Goal: Complete application form

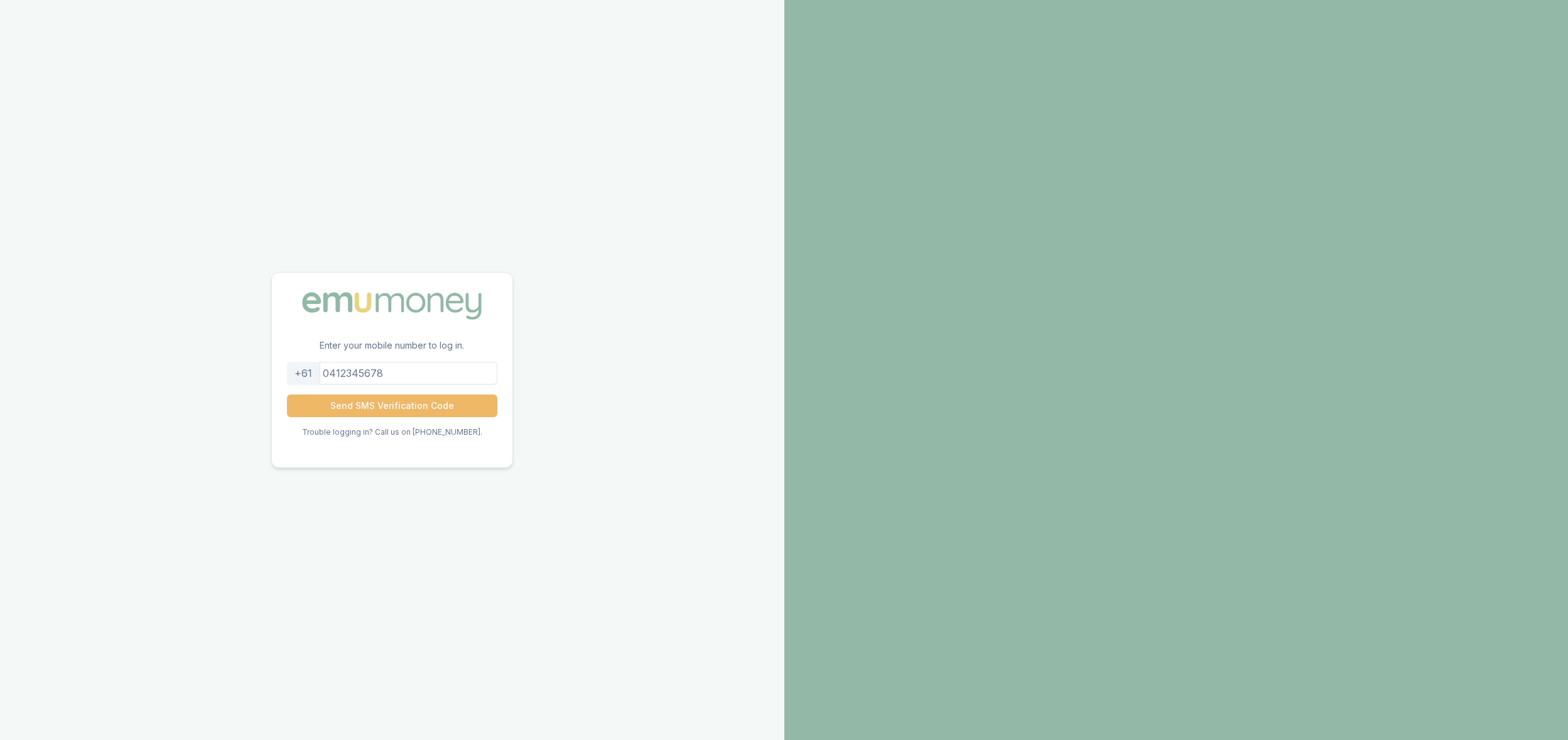
click at [450, 403] on button "Send SMS Verification Code" at bounding box center [392, 406] width 210 height 23
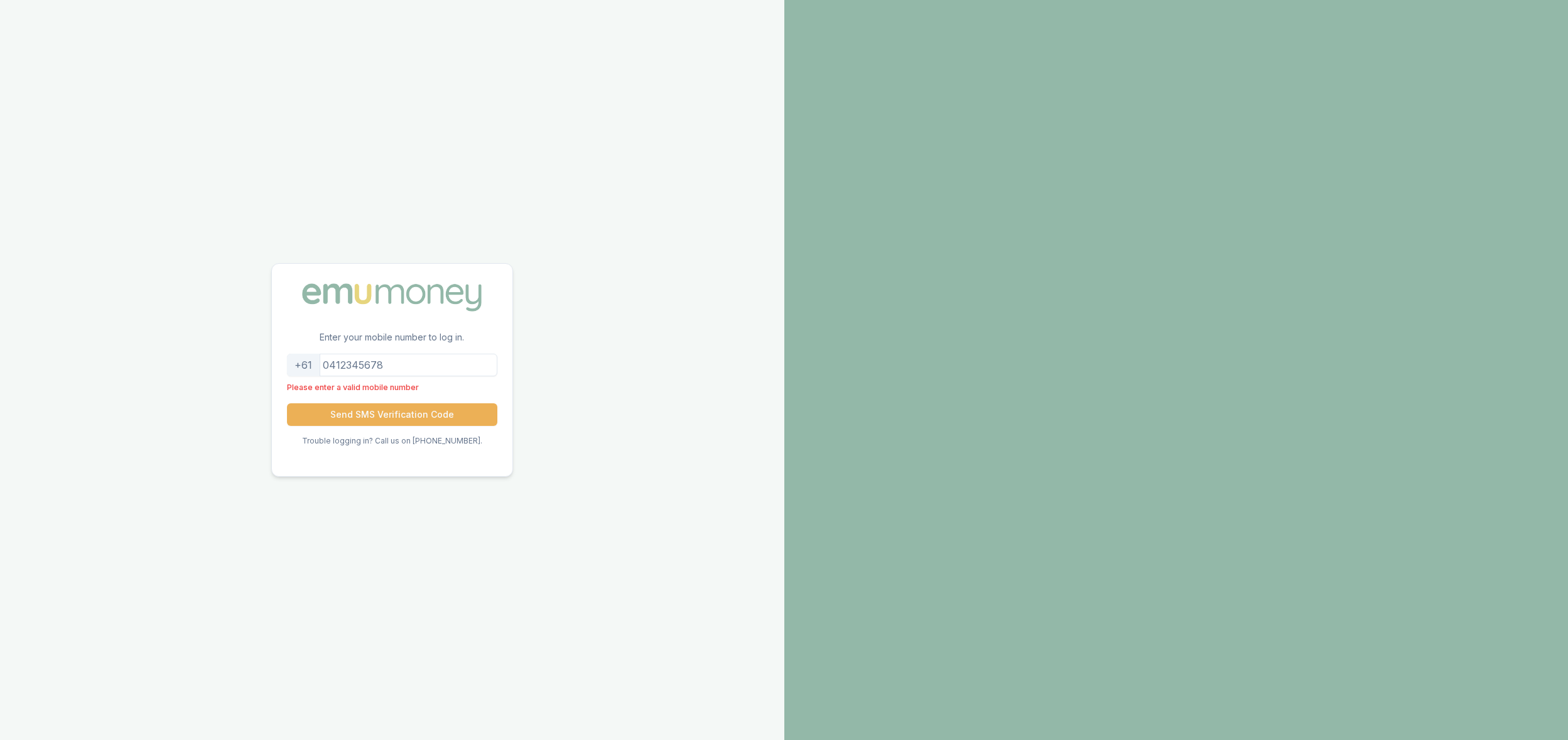
click at [605, 384] on div "Enter your mobile number to log in. +61 Please enter a valid mobile number Send…" at bounding box center [392, 370] width 784 height 740
click at [418, 362] on input "tel" at bounding box center [392, 365] width 210 height 23
click at [419, 364] on input "tel" at bounding box center [392, 365] width 210 height 23
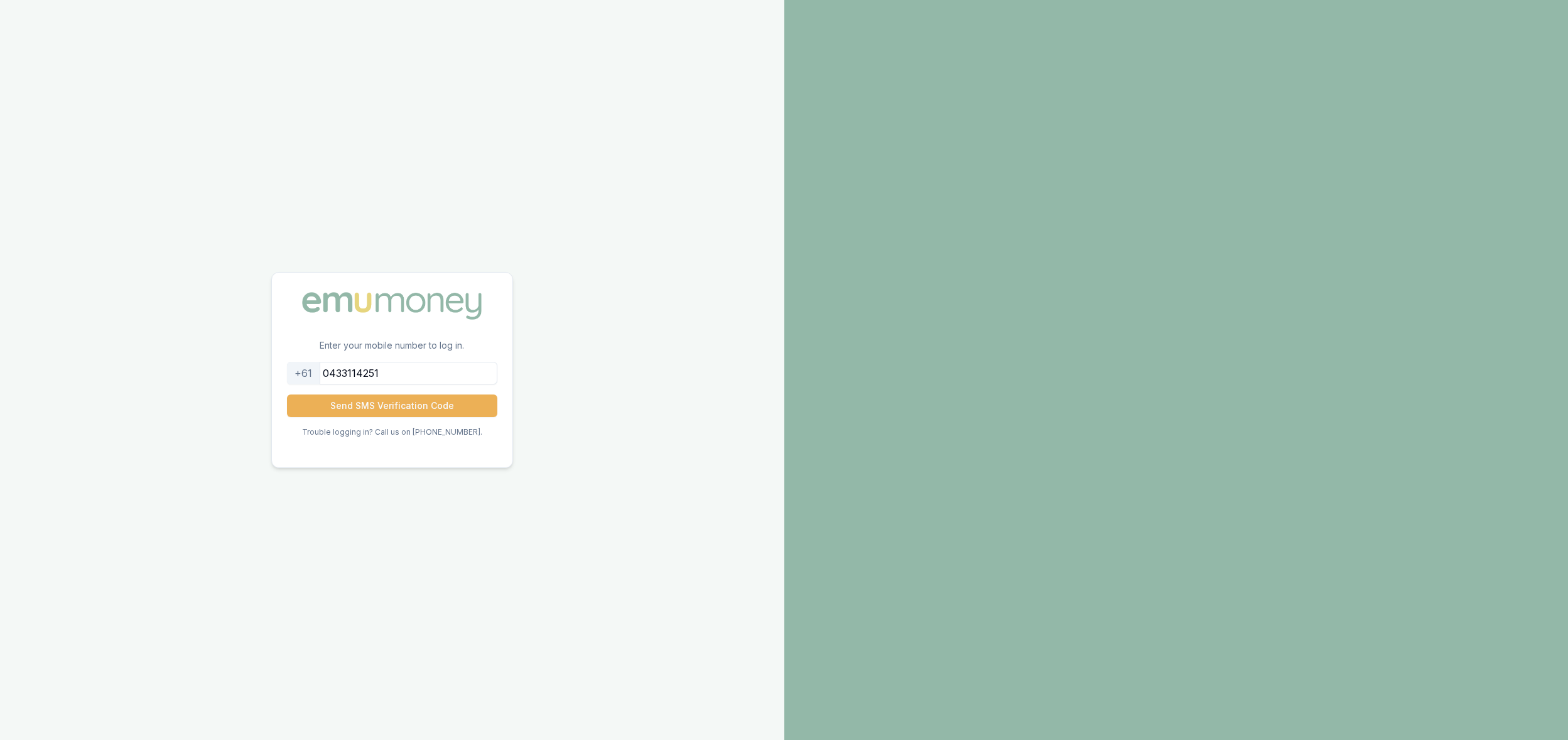
type input "0433114251"
click at [287, 394] on button "Send SMS Verification Code" at bounding box center [392, 406] width 210 height 23
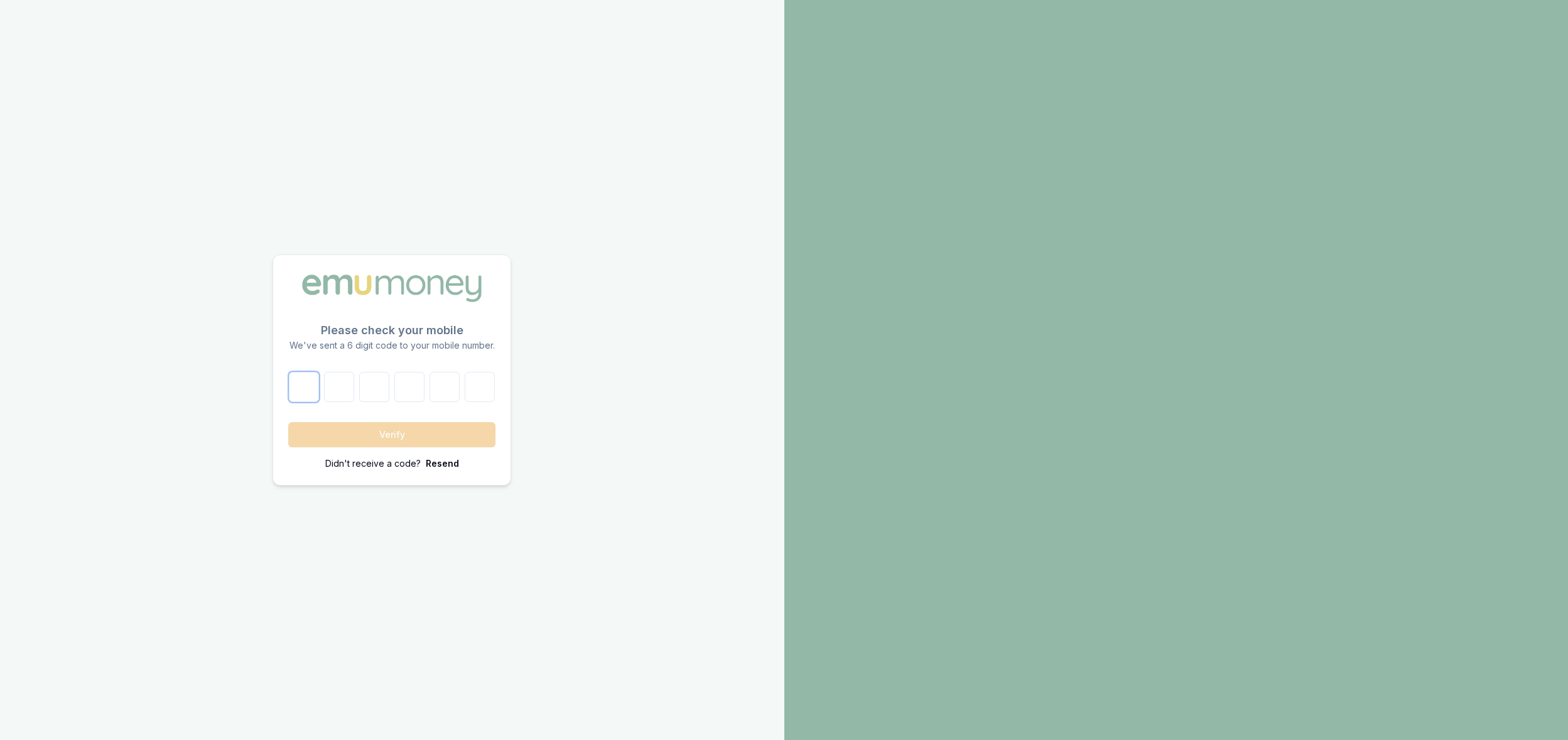
click at [305, 388] on input "number" at bounding box center [304, 387] width 30 height 30
type input "1"
type input "5"
type input "9"
type input "1"
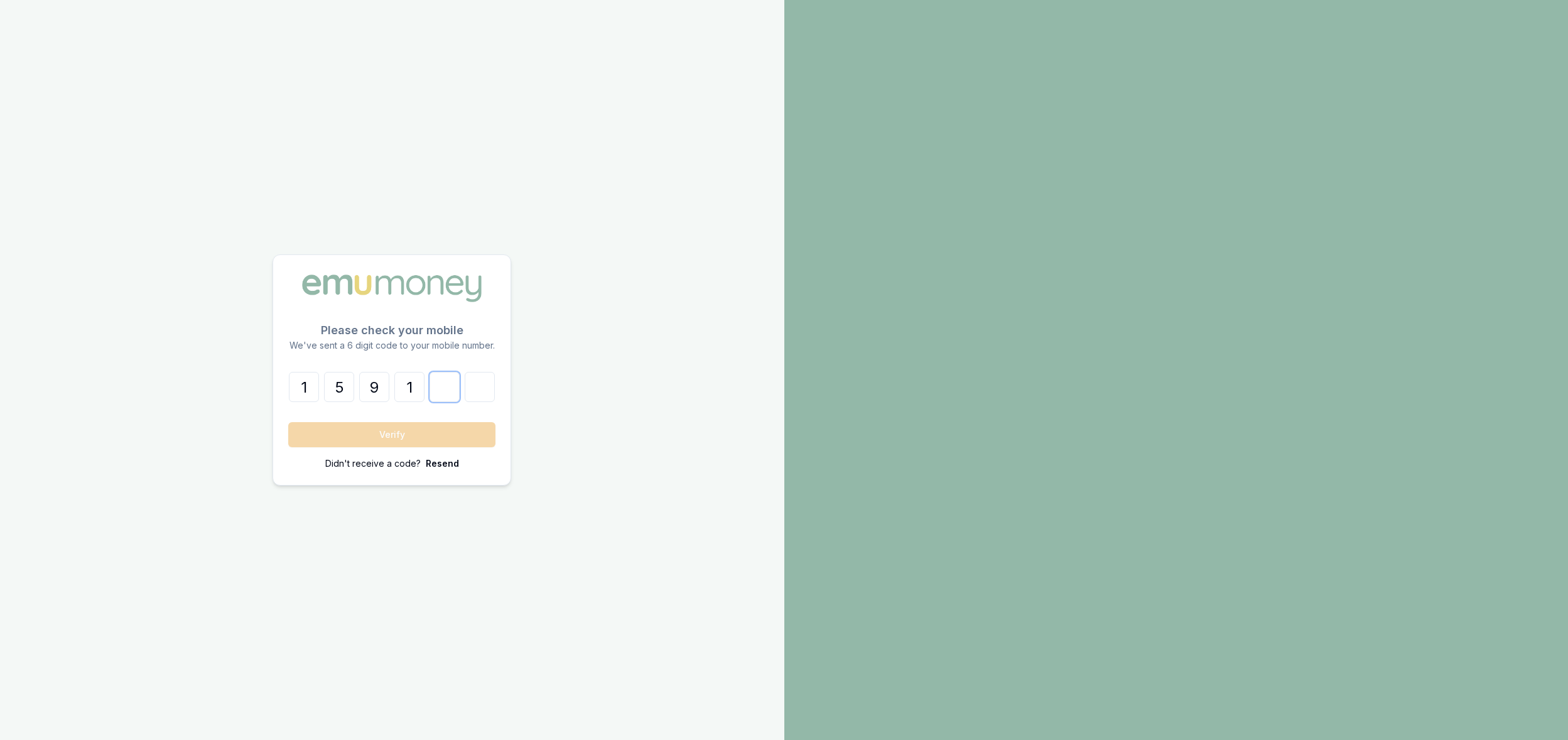
type input "2"
click at [288, 422] on button "Verify" at bounding box center [392, 434] width 207 height 25
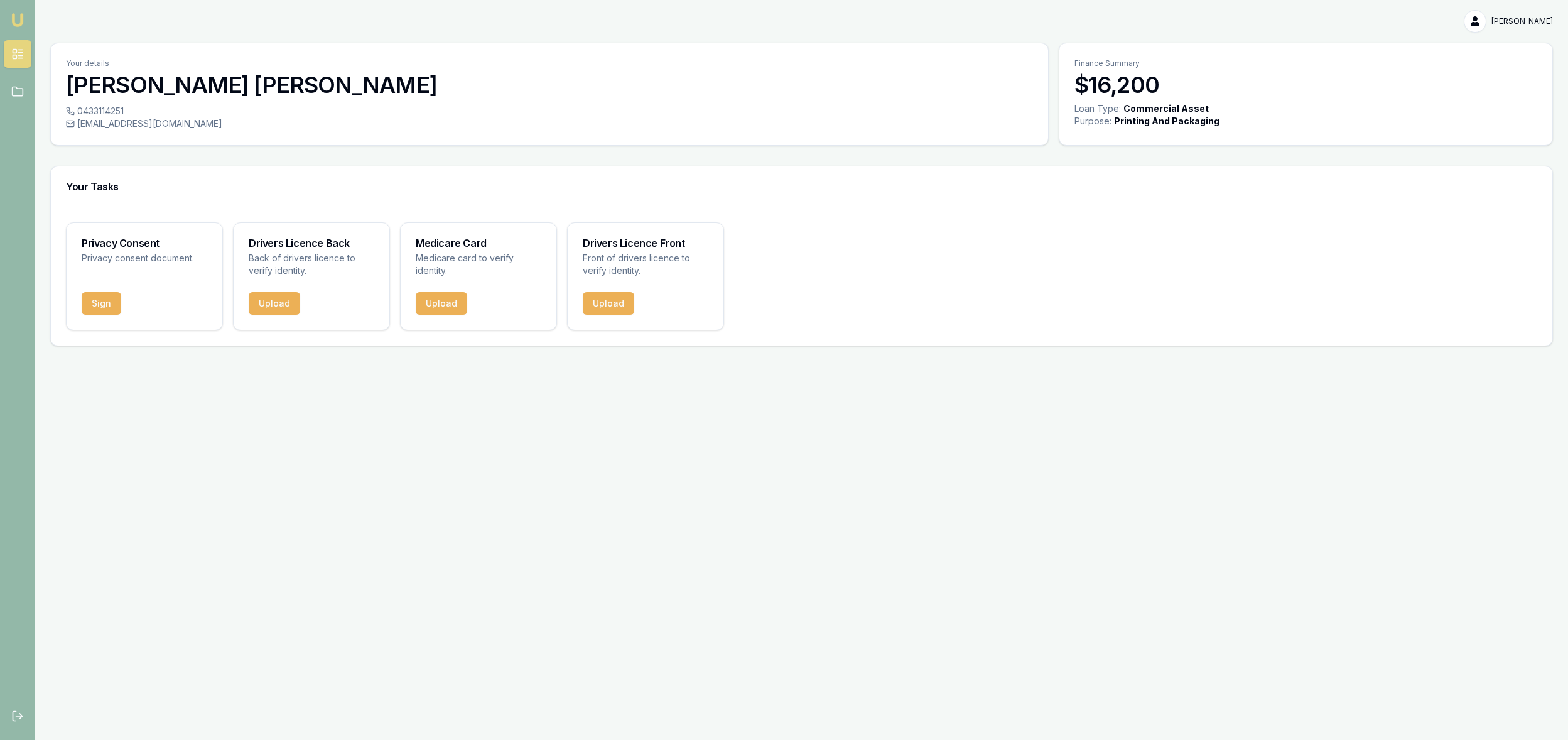
drag, startPoint x: 273, startPoint y: 301, endPoint x: 152, endPoint y: 309, distance: 121.3
click at [152, 309] on div "Privacy Consent Privacy consent document. Sign Drivers Licence Back Back of dri…" at bounding box center [801, 276] width 1471 height 108
click at [103, 302] on button "Sign" at bounding box center [102, 303] width 40 height 23
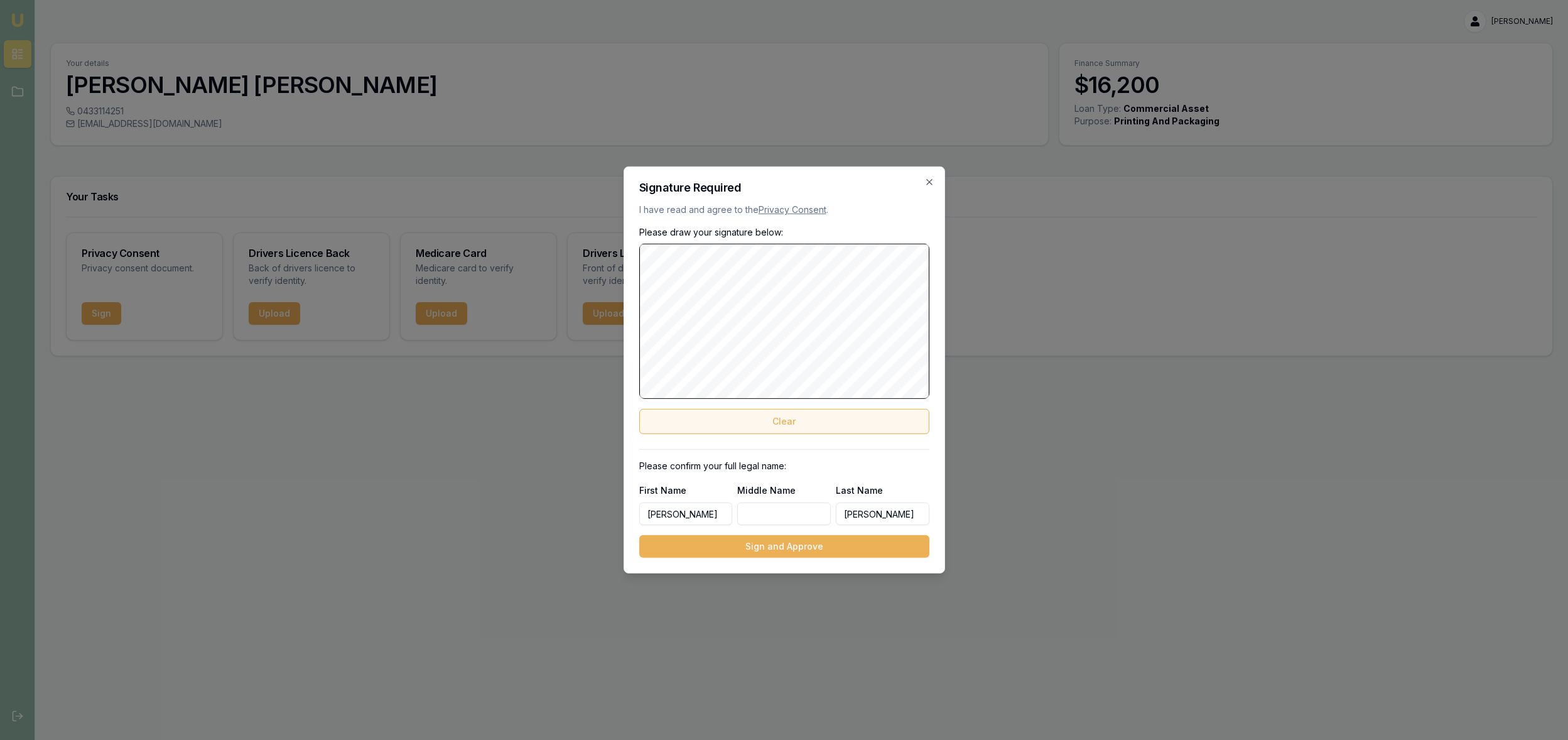
click at [776, 421] on button "Clear" at bounding box center [784, 421] width 290 height 25
click at [691, 231] on div "Please draw your signature below: Clear" at bounding box center [784, 330] width 290 height 208
click at [742, 414] on button "Clear" at bounding box center [784, 421] width 290 height 25
click at [776, 419] on button "Clear" at bounding box center [784, 421] width 290 height 25
click at [768, 514] on input "Middle Name" at bounding box center [783, 514] width 93 height 23
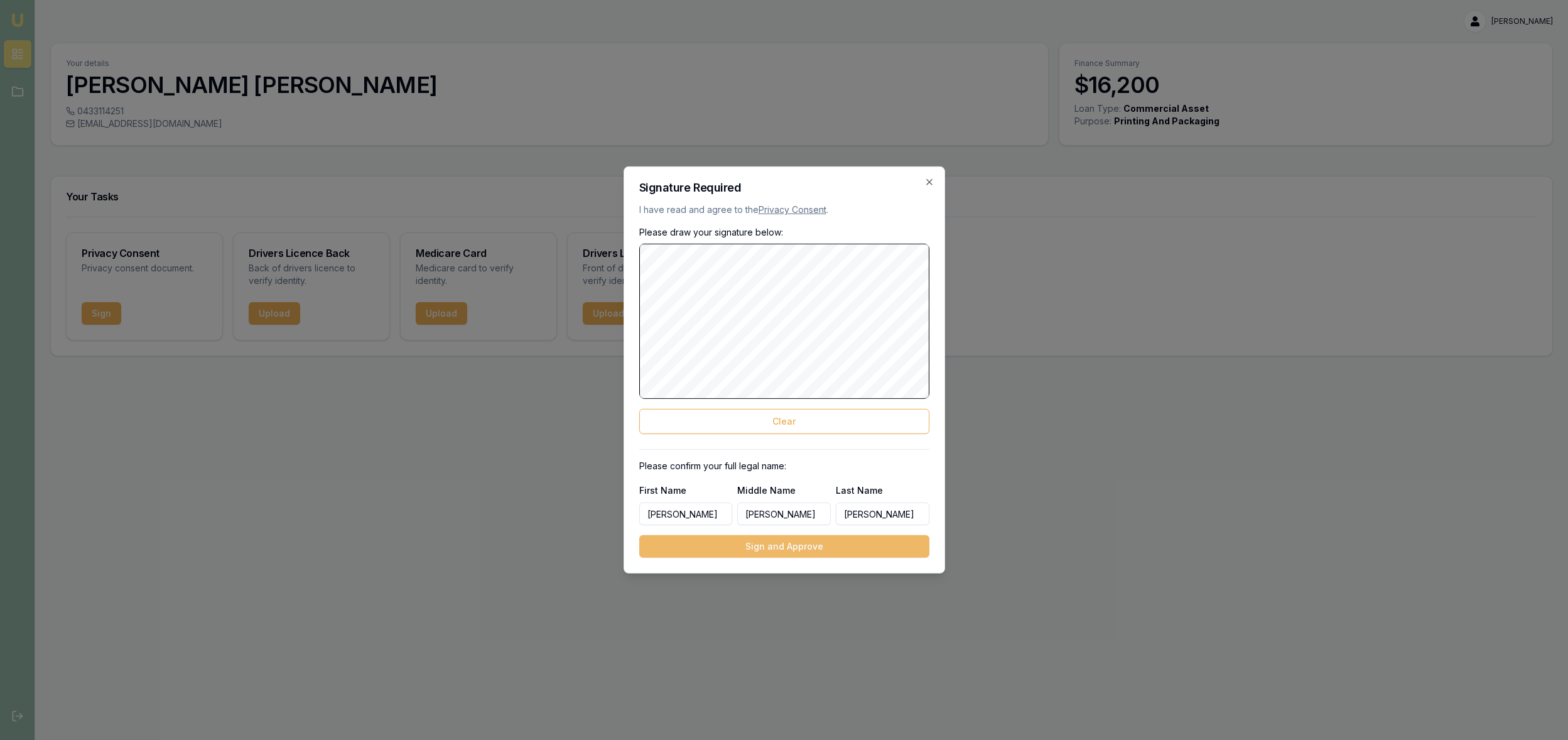
type input "[PERSON_NAME]"
click at [837, 545] on button "Sign and Approve" at bounding box center [784, 546] width 290 height 23
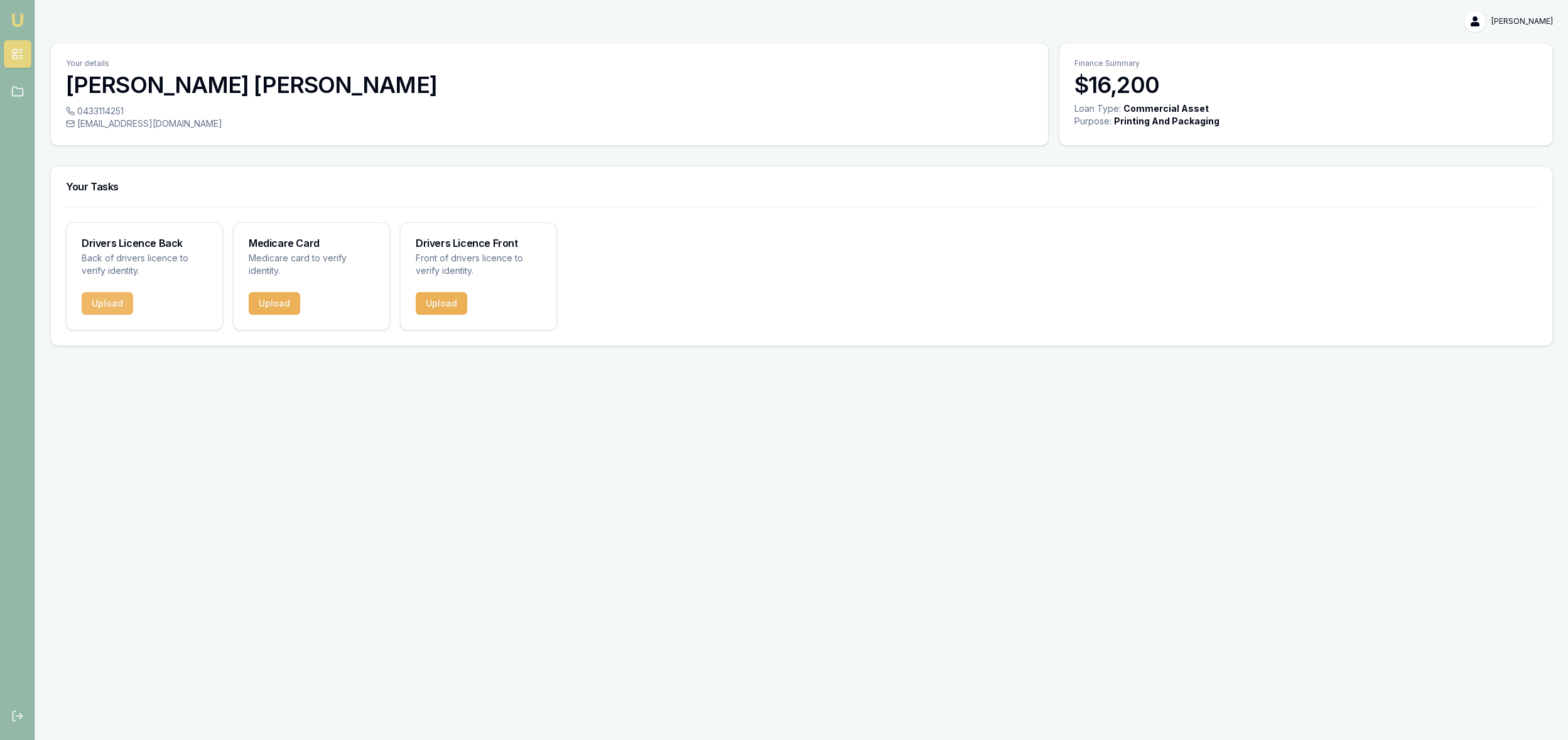
click at [110, 302] on button "Upload" at bounding box center [107, 303] width 52 height 23
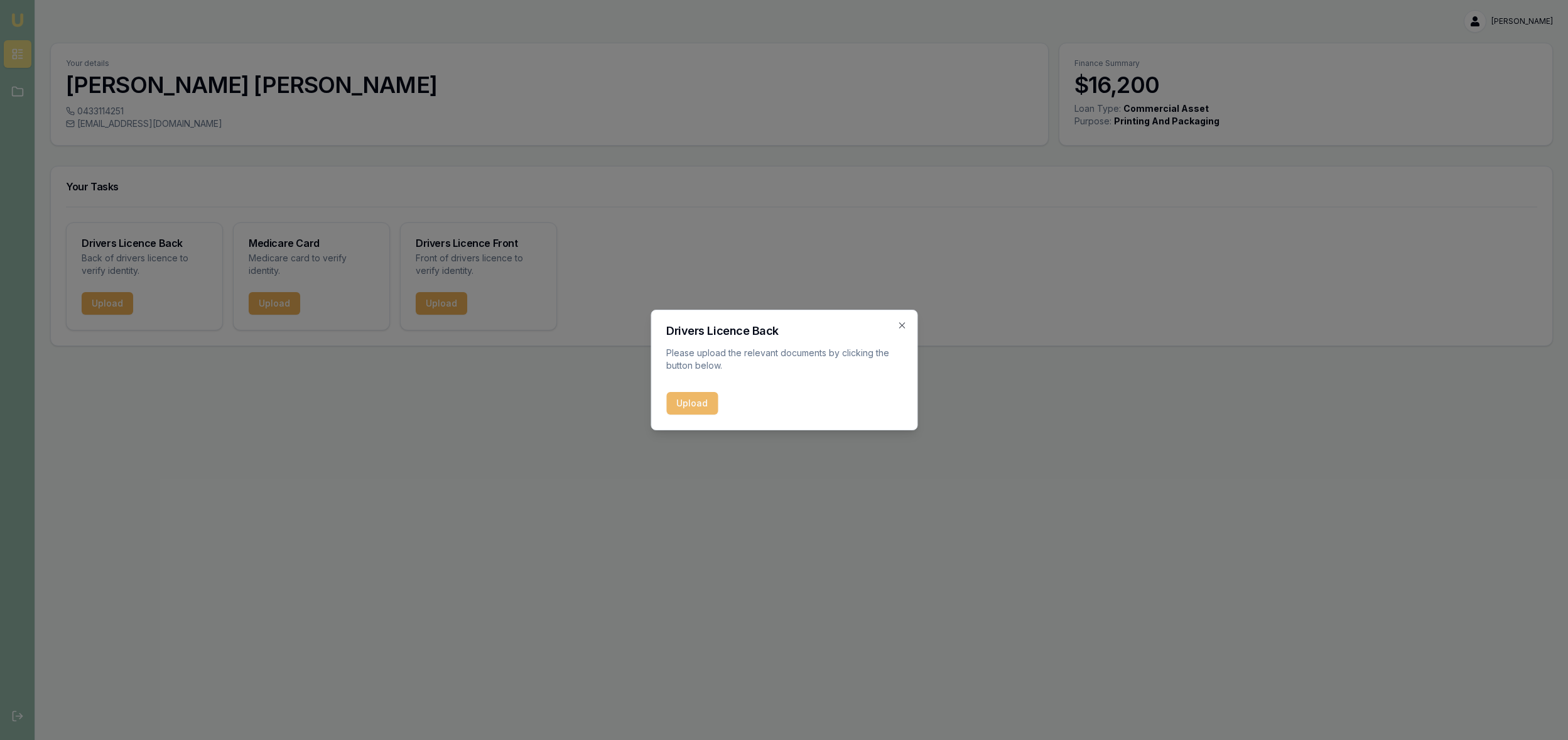
click at [706, 396] on button "Upload" at bounding box center [692, 403] width 52 height 23
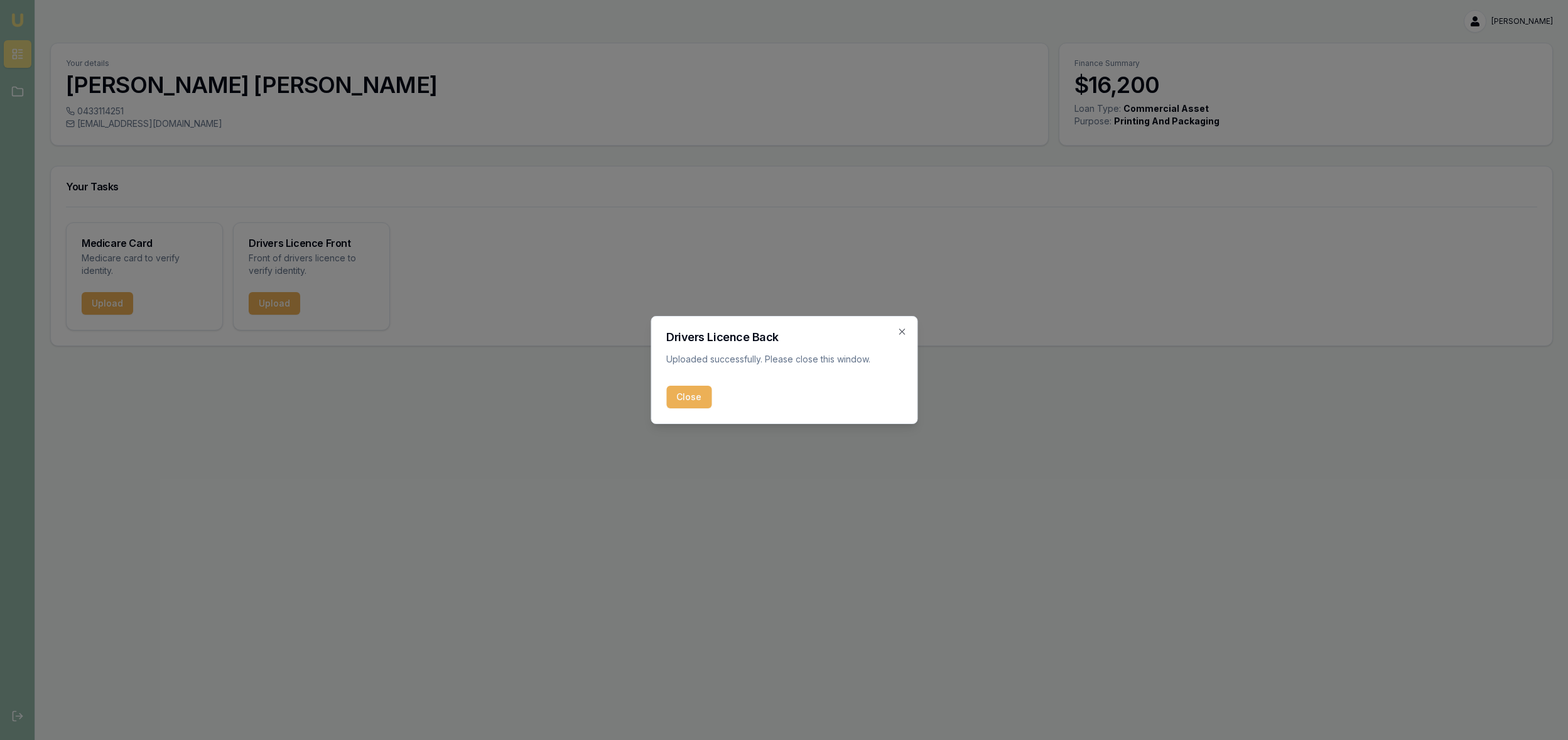
click at [702, 405] on div "Close" at bounding box center [784, 397] width 235 height 23
click at [700, 400] on button "Close" at bounding box center [689, 397] width 45 height 23
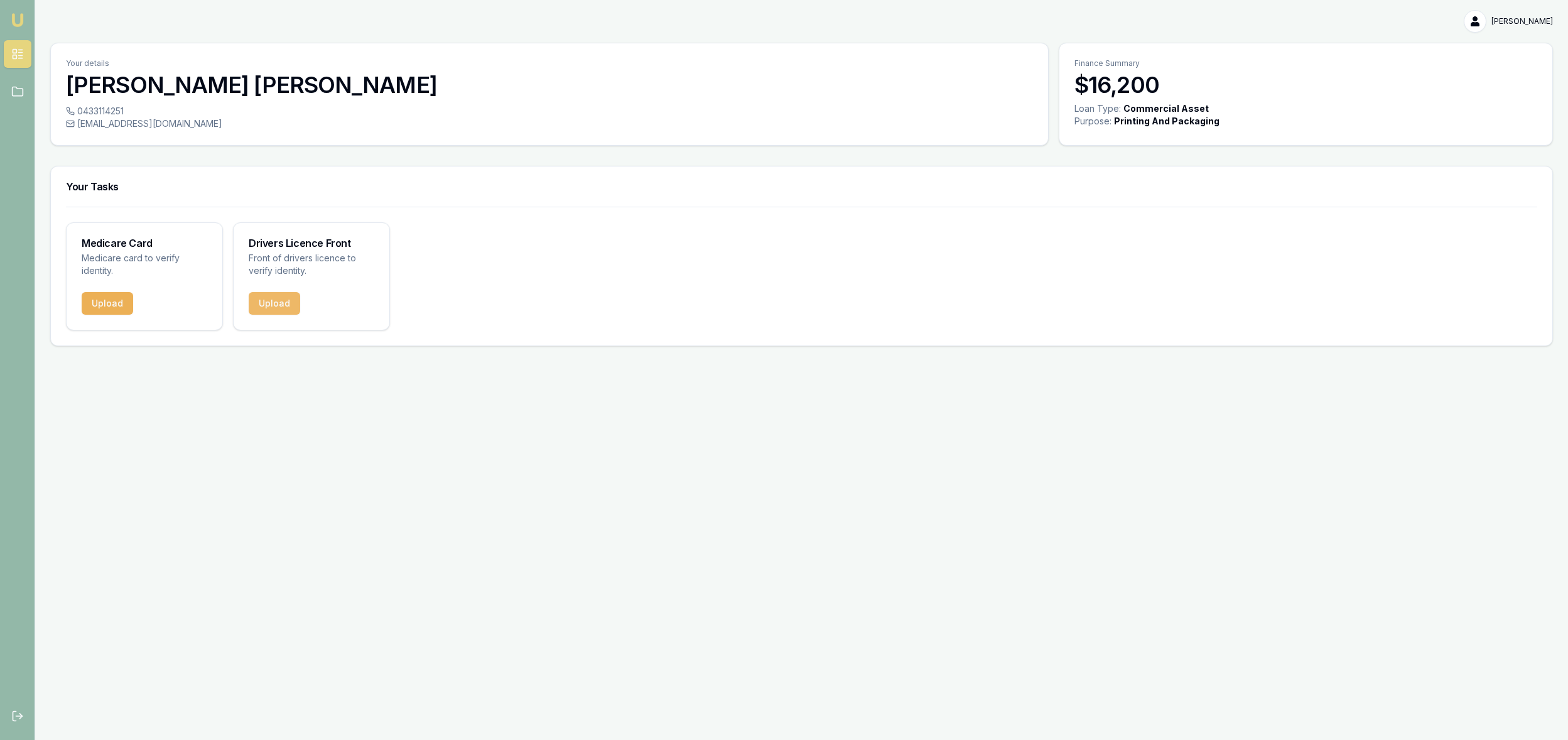
click at [282, 298] on button "Upload" at bounding box center [274, 303] width 52 height 23
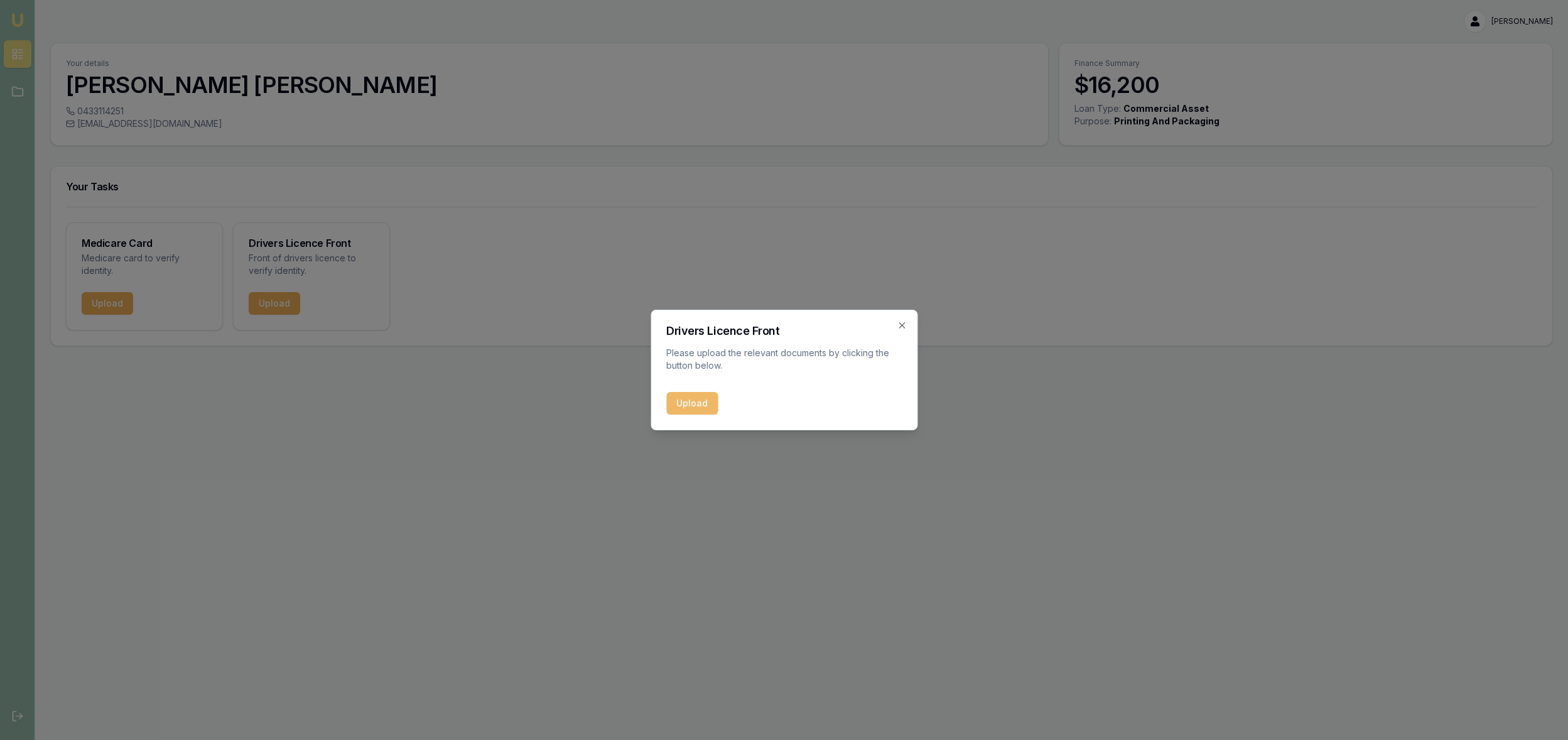
click at [696, 407] on button "Upload" at bounding box center [692, 403] width 52 height 23
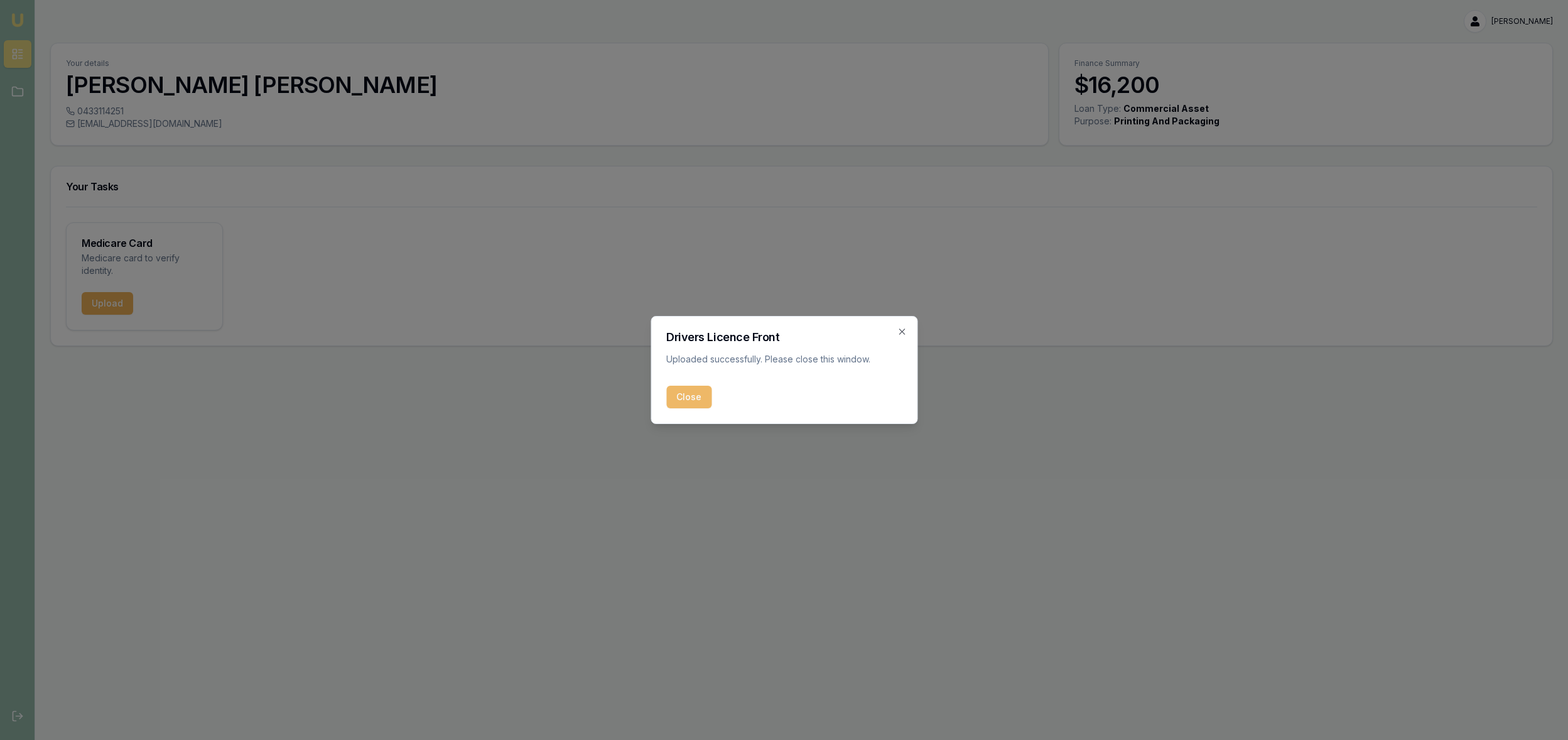
click at [672, 399] on button "Close" at bounding box center [689, 397] width 45 height 23
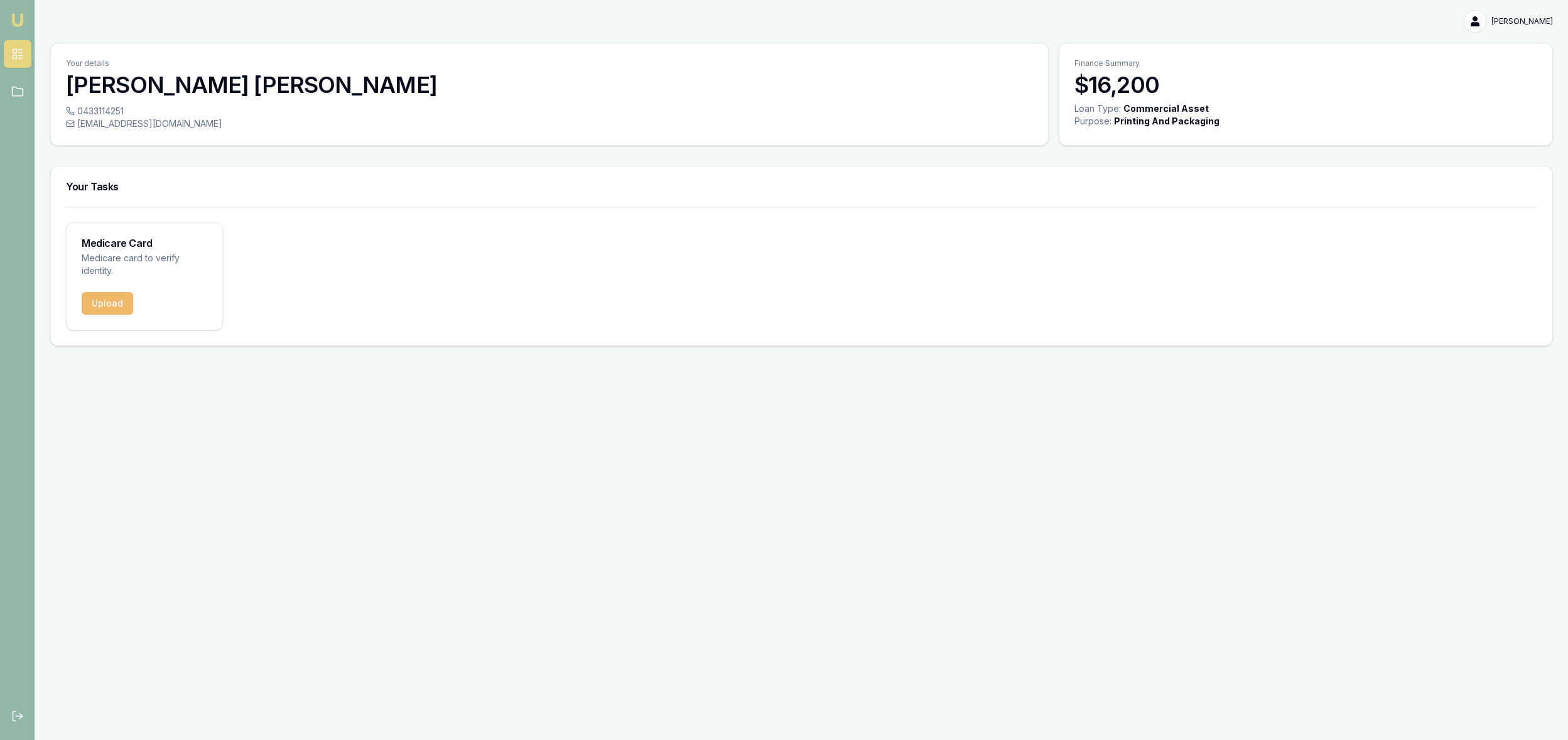
click at [115, 302] on button "Upload" at bounding box center [107, 303] width 52 height 23
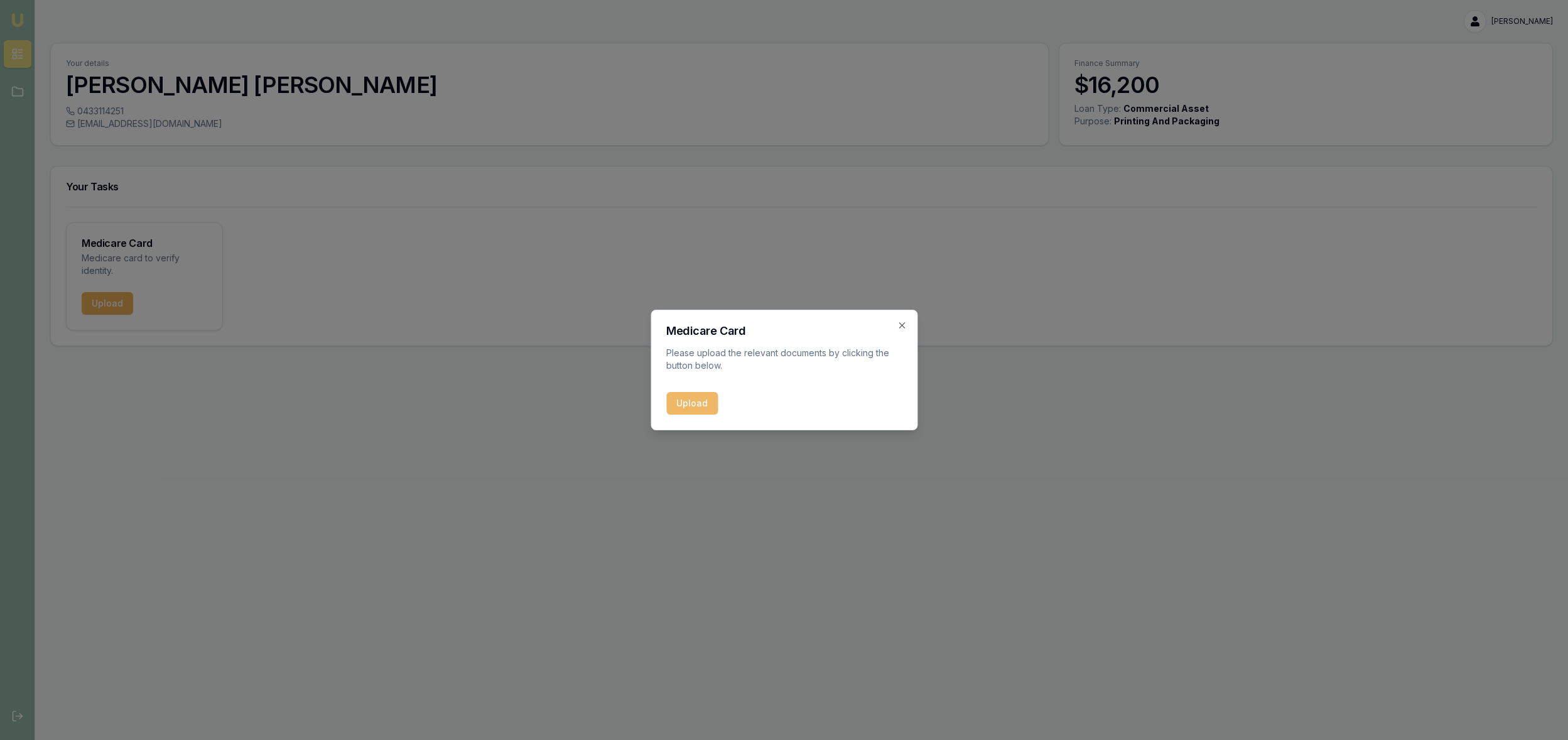
click at [696, 401] on button "Upload" at bounding box center [692, 403] width 52 height 23
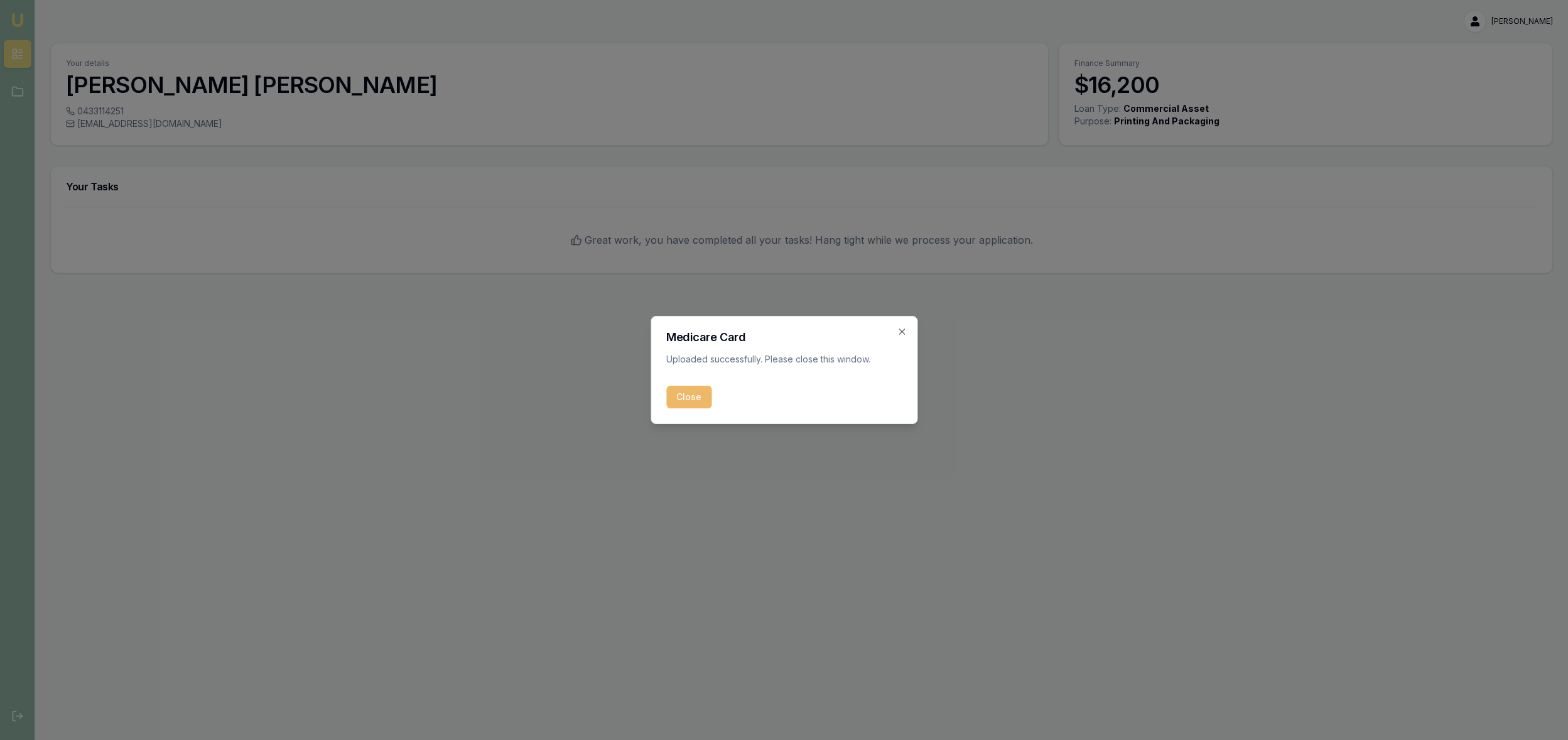
click at [680, 398] on button "Close" at bounding box center [689, 397] width 45 height 23
